Goal: Check status

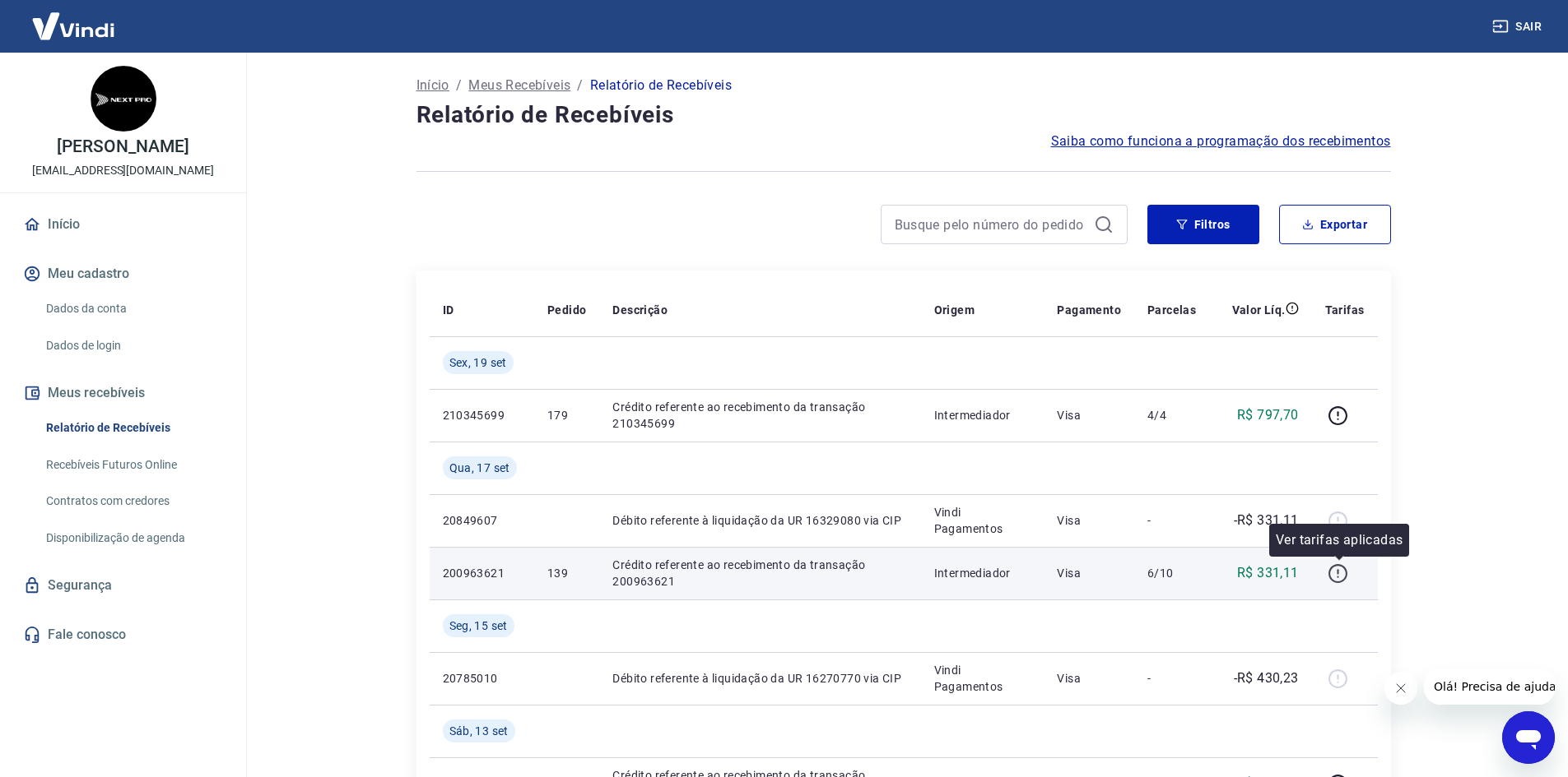
click at [1334, 576] on icon "button" at bounding box center [1338, 574] width 21 height 21
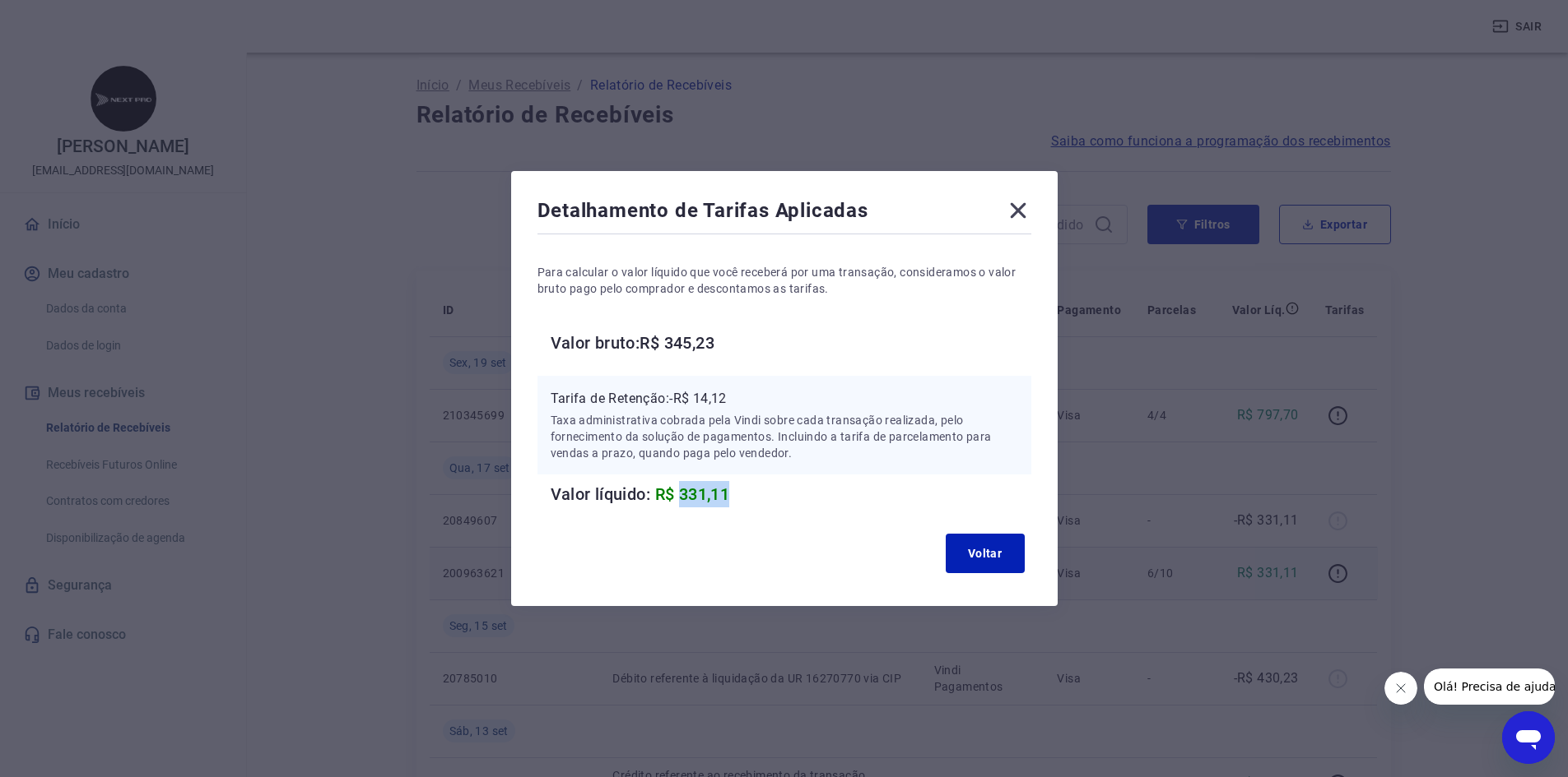
drag, startPoint x: 689, startPoint y: 492, endPoint x: 737, endPoint y: 492, distance: 48.0
click at [730, 492] on span "R$ 331,11" at bounding box center [693, 494] width 75 height 20
copy span "331,11"
click at [1018, 204] on icon at bounding box center [1018, 211] width 16 height 16
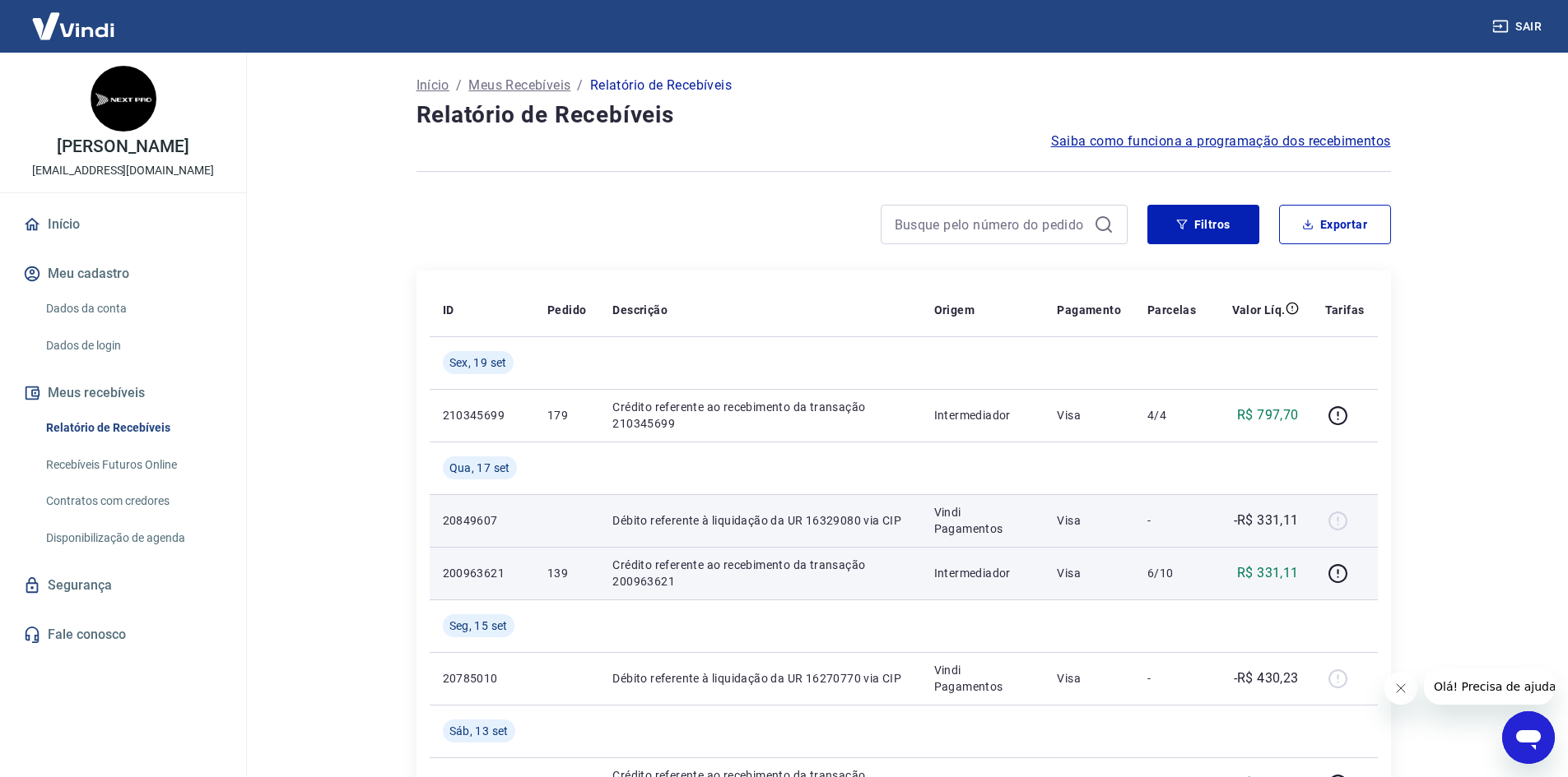
scroll to position [20, 0]
